Goal: Information Seeking & Learning: Learn about a topic

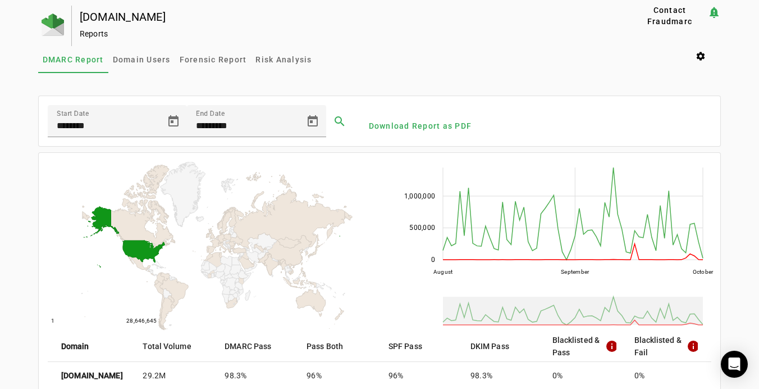
scroll to position [340, 0]
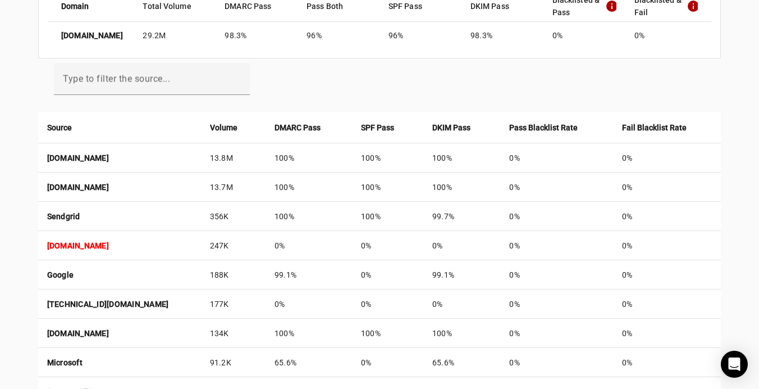
click at [724, 112] on div "[DOMAIN_NAME] Reports Contact Fraudmarc notification_important Reports DMARC Re…" at bounding box center [379, 139] width 759 height 947
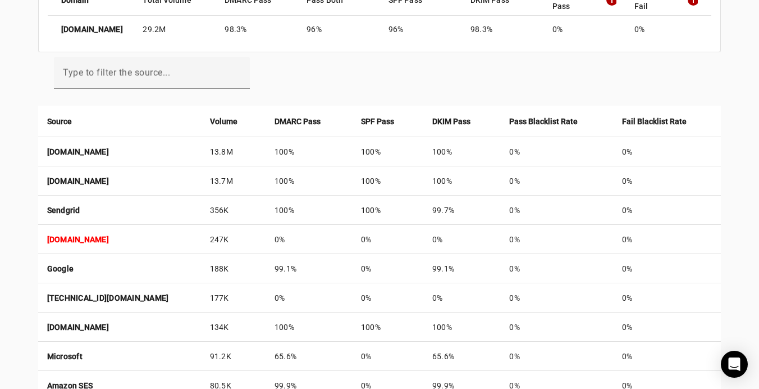
scroll to position [337, 0]
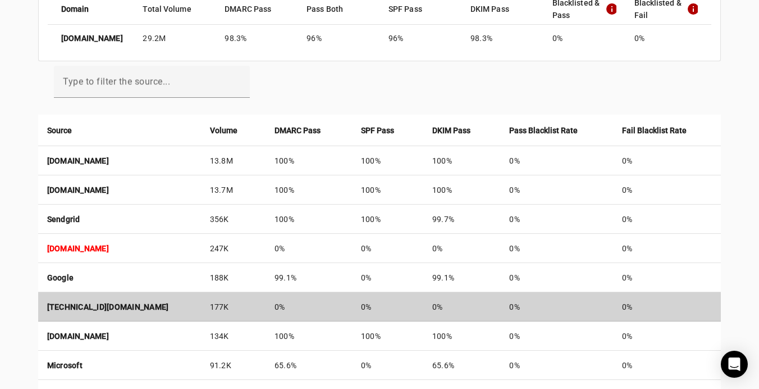
click at [169, 302] on strong "[TECHNICAL_ID][DOMAIN_NAME]" at bounding box center [108, 306] width 122 height 9
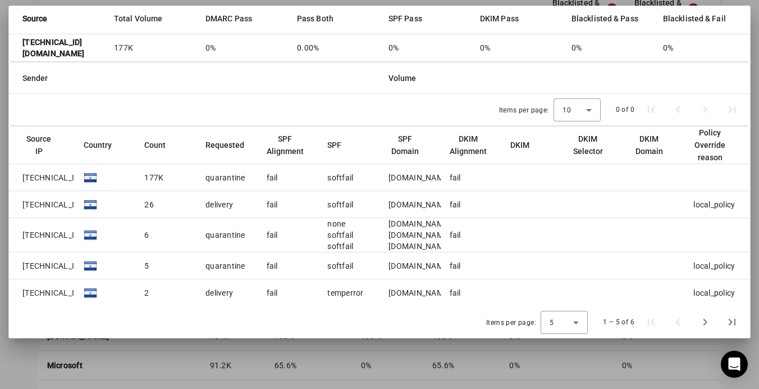
scroll to position [212, 0]
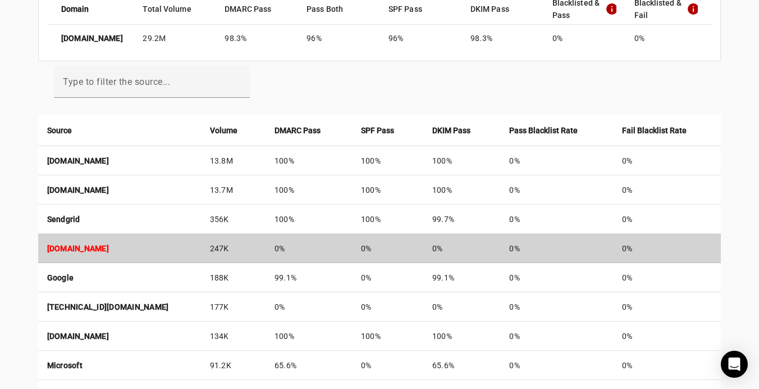
click at [352, 248] on td "0%" at bounding box center [309, 248] width 86 height 29
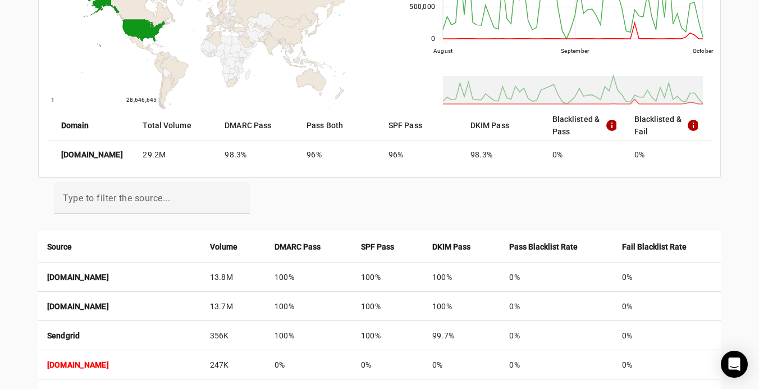
scroll to position [216, 0]
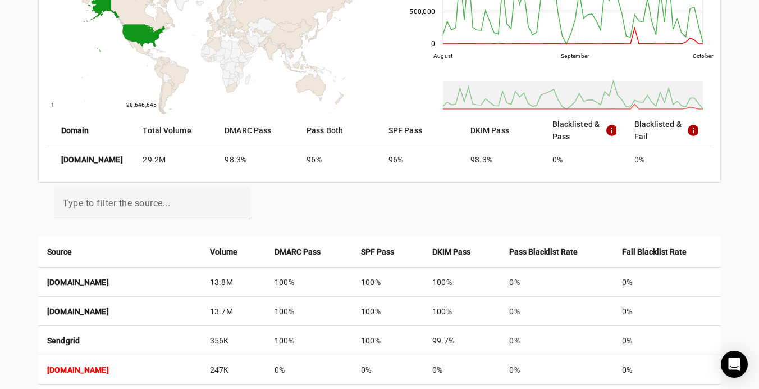
click at [725, 197] on div "ajc.com Reports Contact Fraudmarc notification_important Reports DMARC Report D…" at bounding box center [379, 263] width 759 height 947
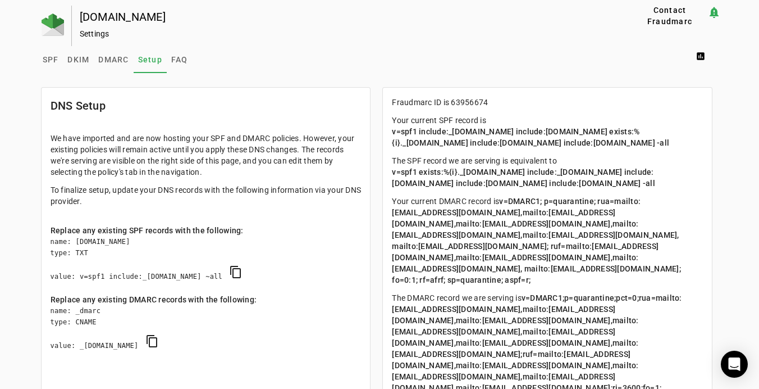
click at [326, 63] on div "SPF DKIM DMARC Setup FAQ assessment" at bounding box center [379, 59] width 683 height 27
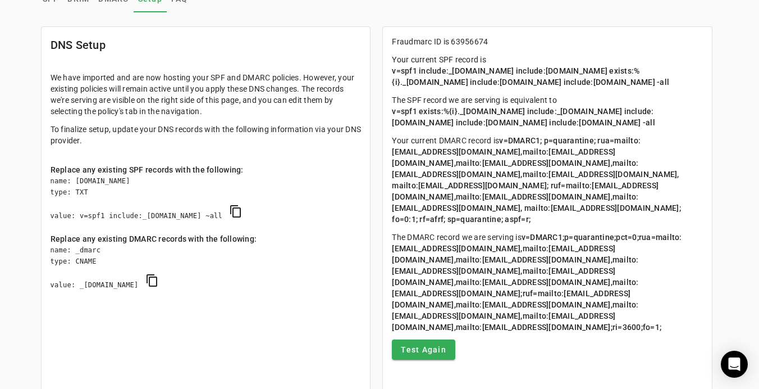
scroll to position [63, 0]
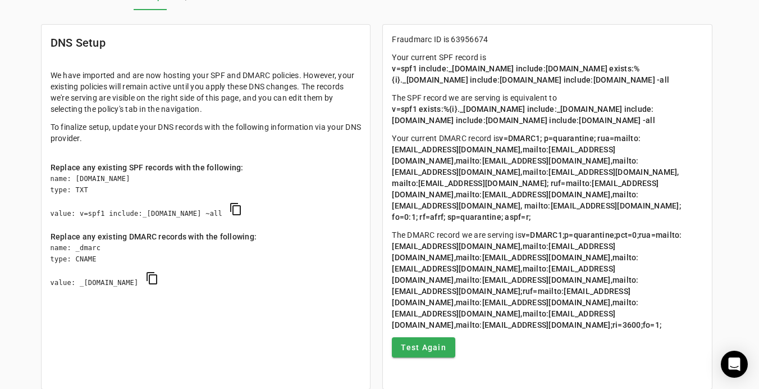
click at [377, 139] on div "DNS Setup We have imported and are now hosting your SPF and DMARC policies. How…" at bounding box center [208, 209] width 341 height 376
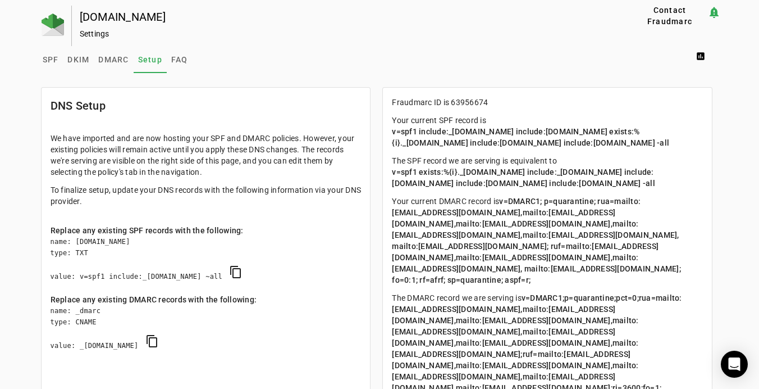
scroll to position [0, 0]
click at [395, 53] on div "SPF DKIM DMARC Setup FAQ assessment" at bounding box center [379, 59] width 683 height 27
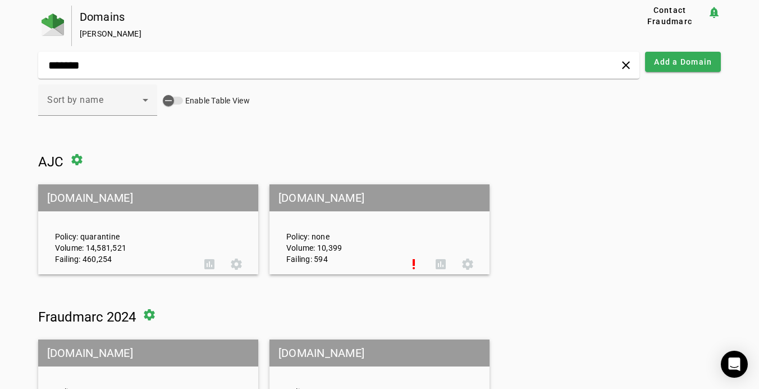
click at [298, 120] on div "Sort by name Enable Table View" at bounding box center [379, 106] width 683 height 44
